Goal: Navigation & Orientation: Go to known website

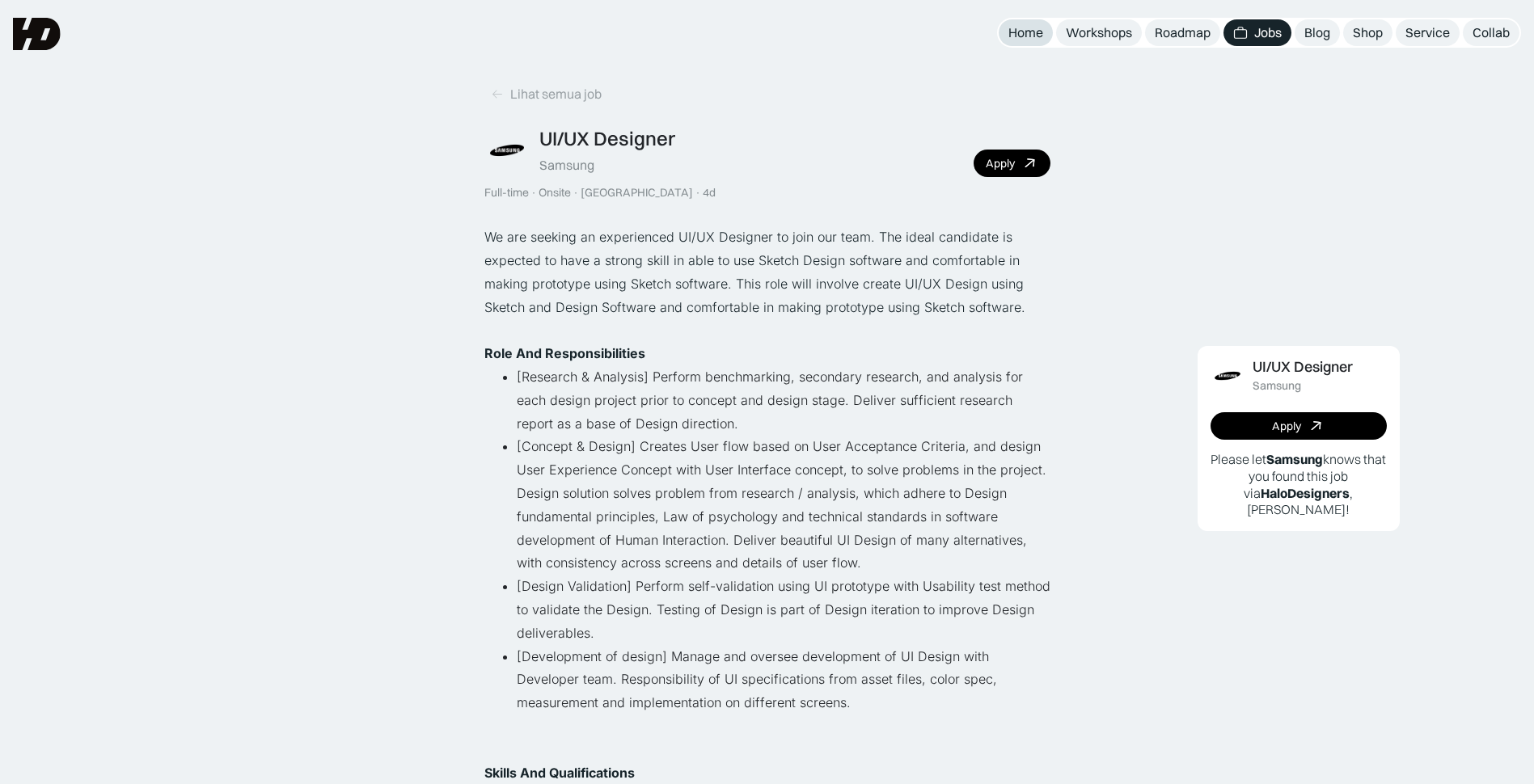
click at [1034, 28] on div "Home" at bounding box center [1025, 33] width 34 height 17
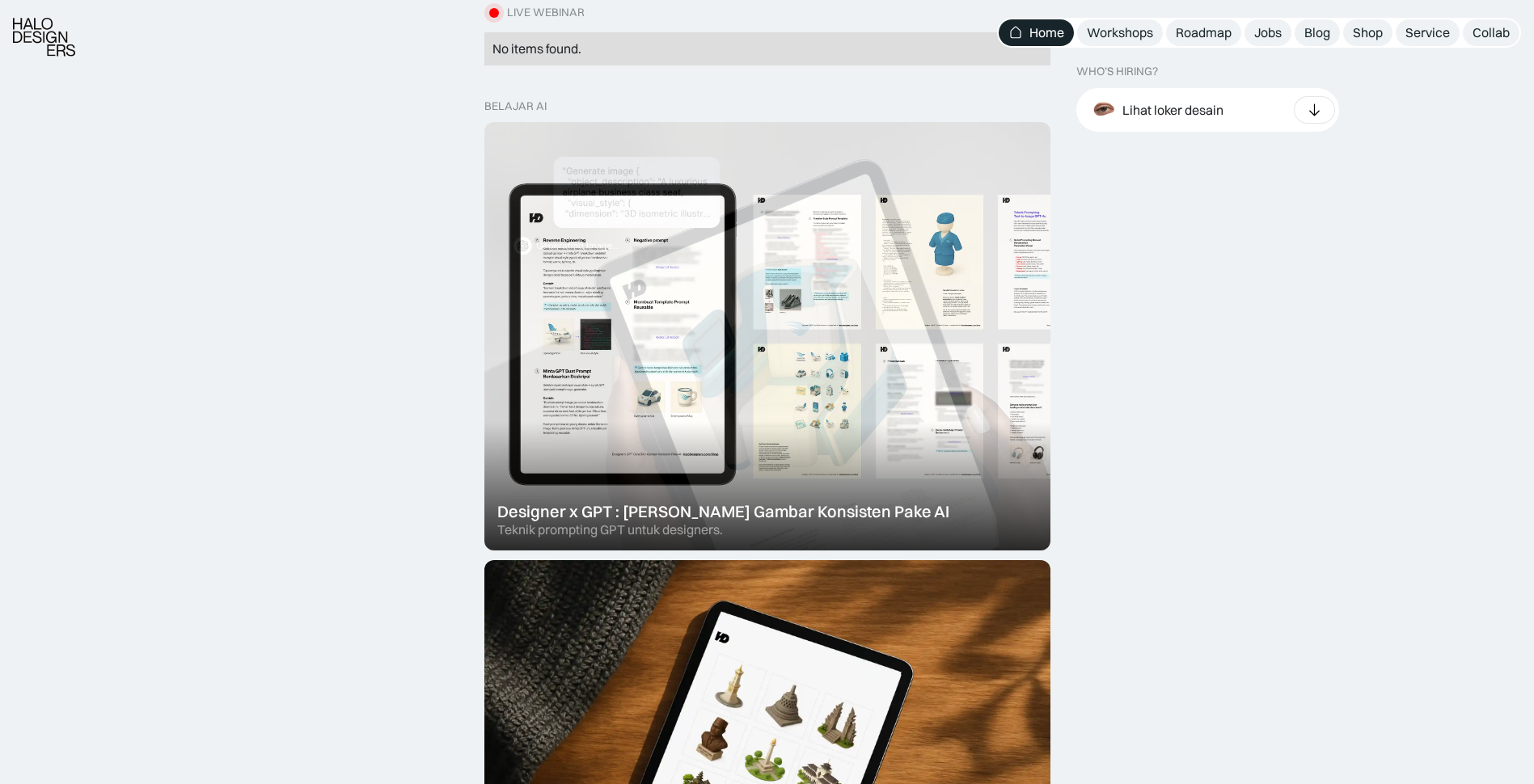
scroll to position [1050, 0]
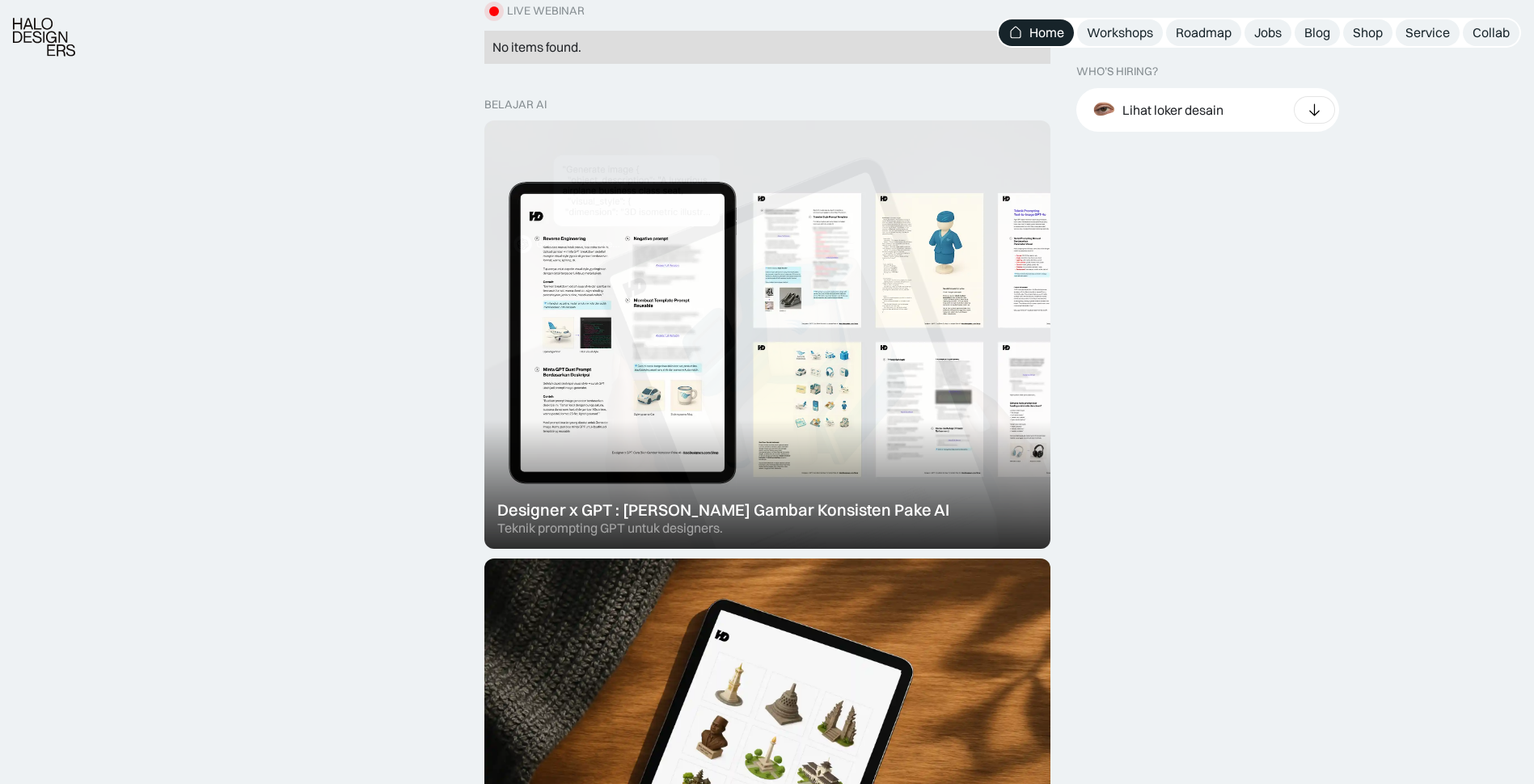
drag, startPoint x: 653, startPoint y: 334, endPoint x: 482, endPoint y: 373, distance: 175.4
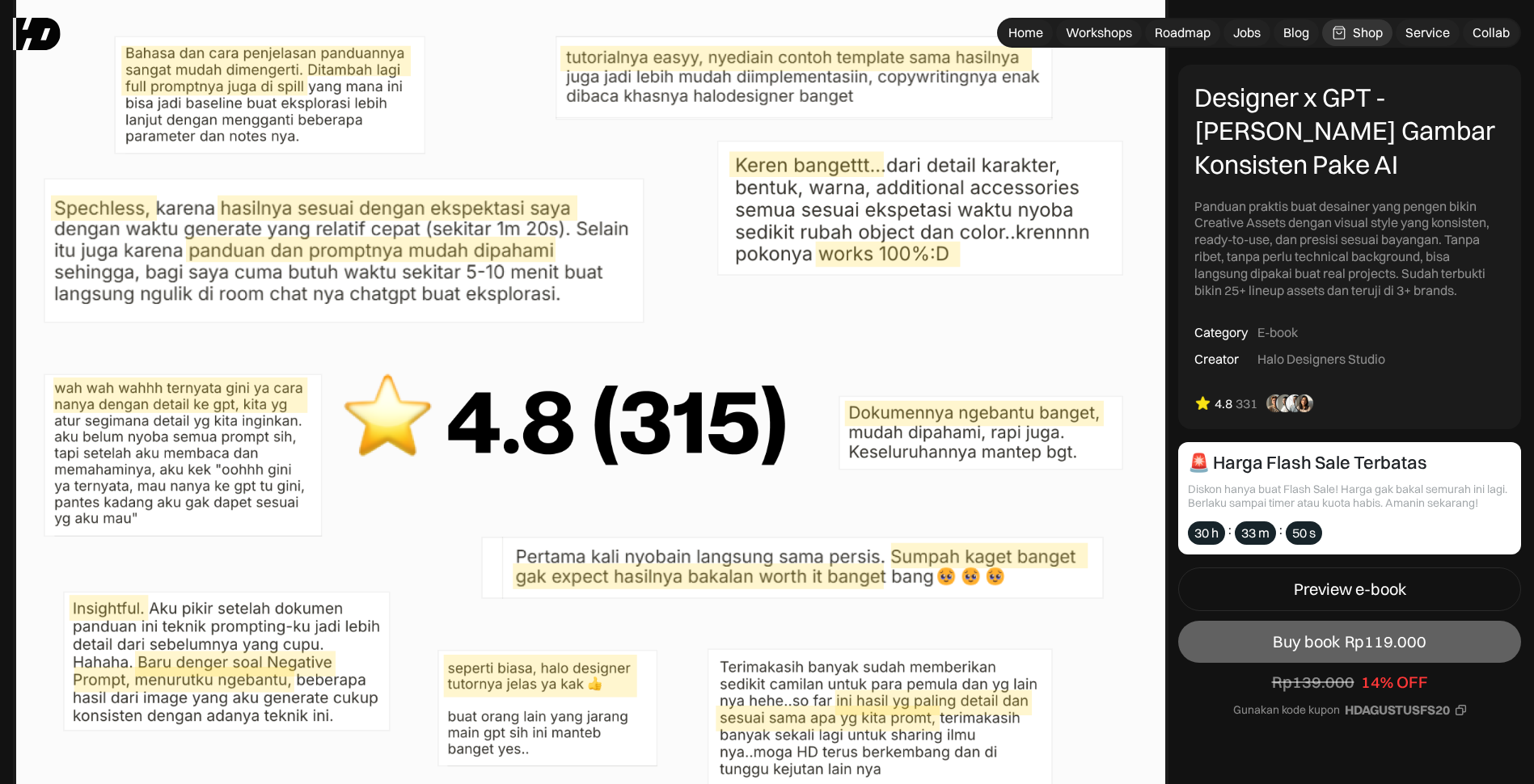
scroll to position [7193, 0]
